Goal: Transaction & Acquisition: Purchase product/service

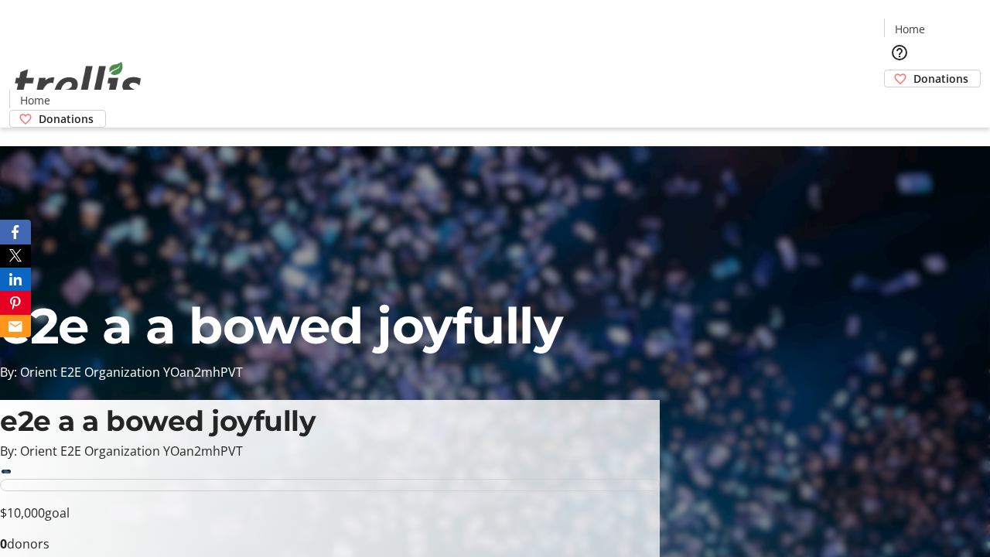
click at [913, 70] on span "Donations" at bounding box center [940, 78] width 55 height 16
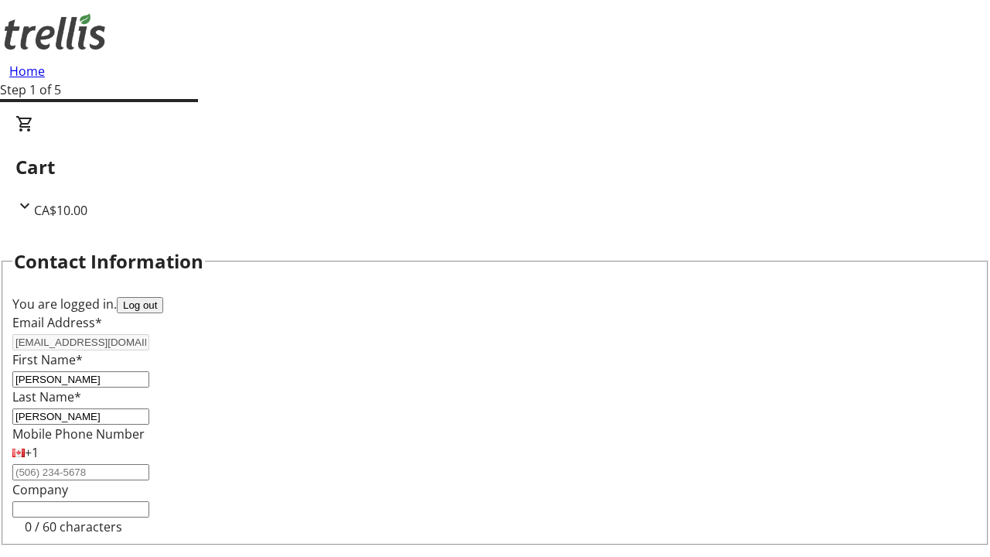
select select "BC"
select select "CA"
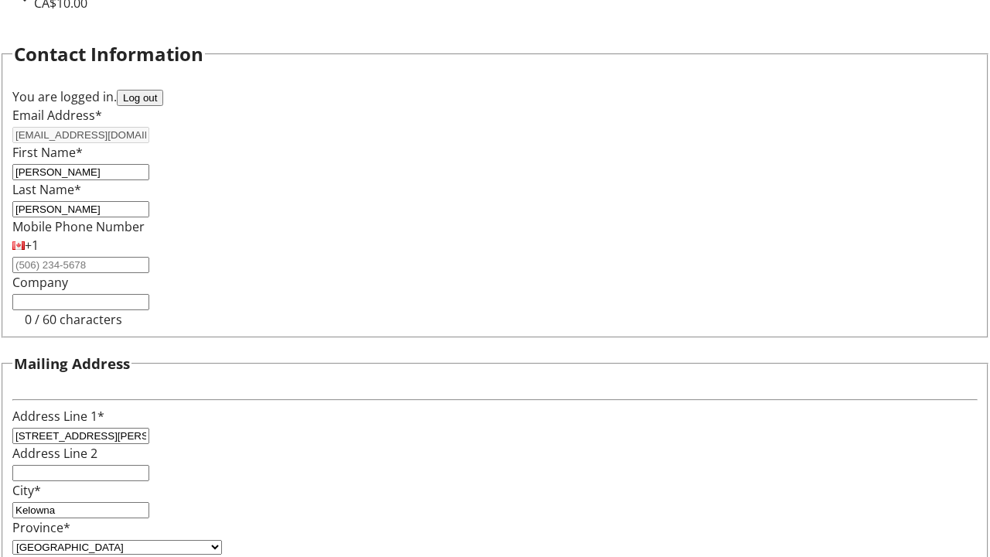
type input "V1Y 0C2"
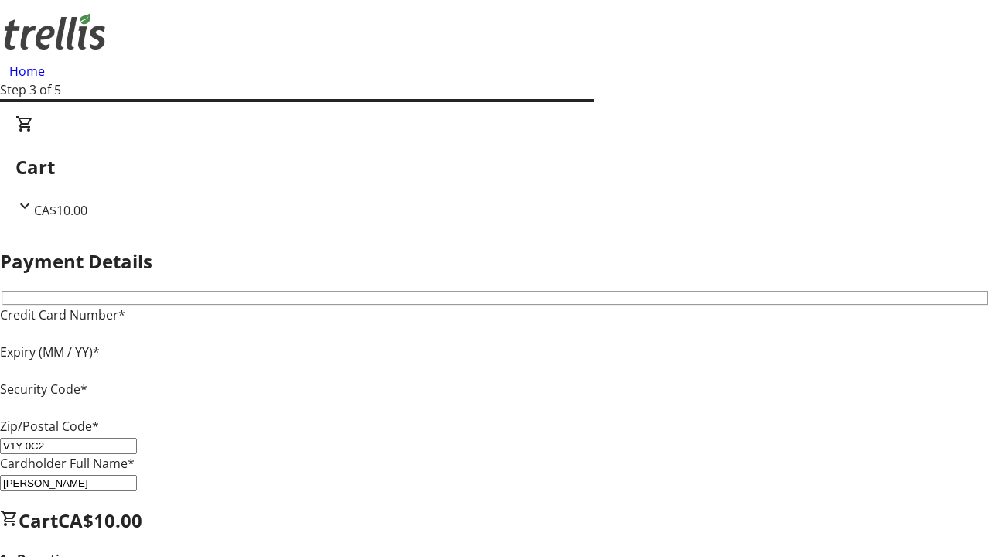
type input "V1Y 0C2"
